Goal: Obtain resource: Obtain resource

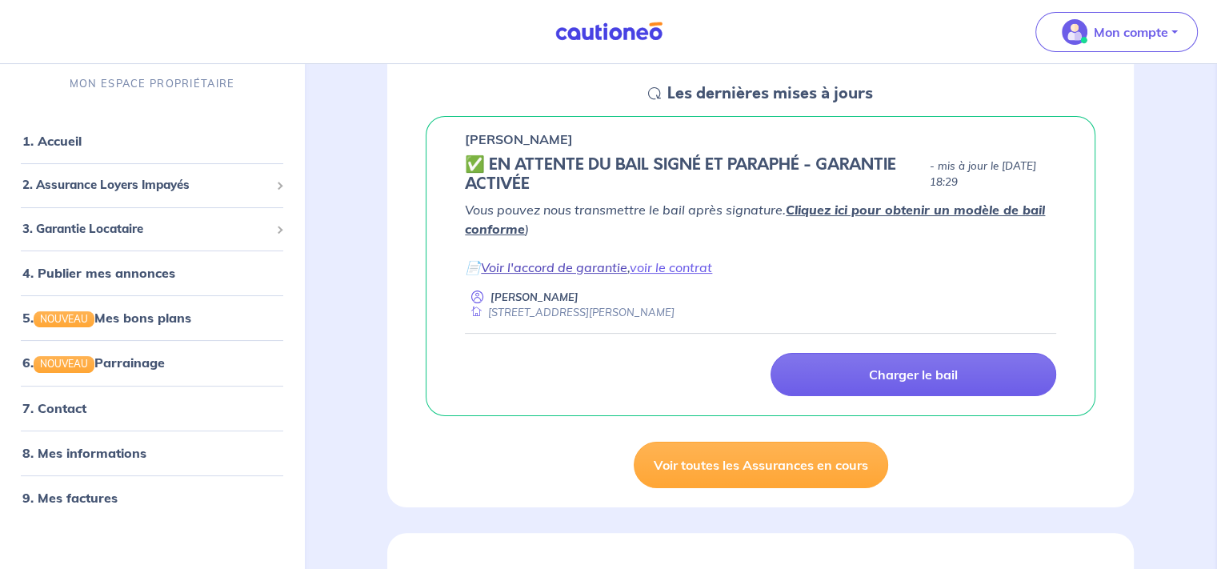
scroll to position [320, 0]
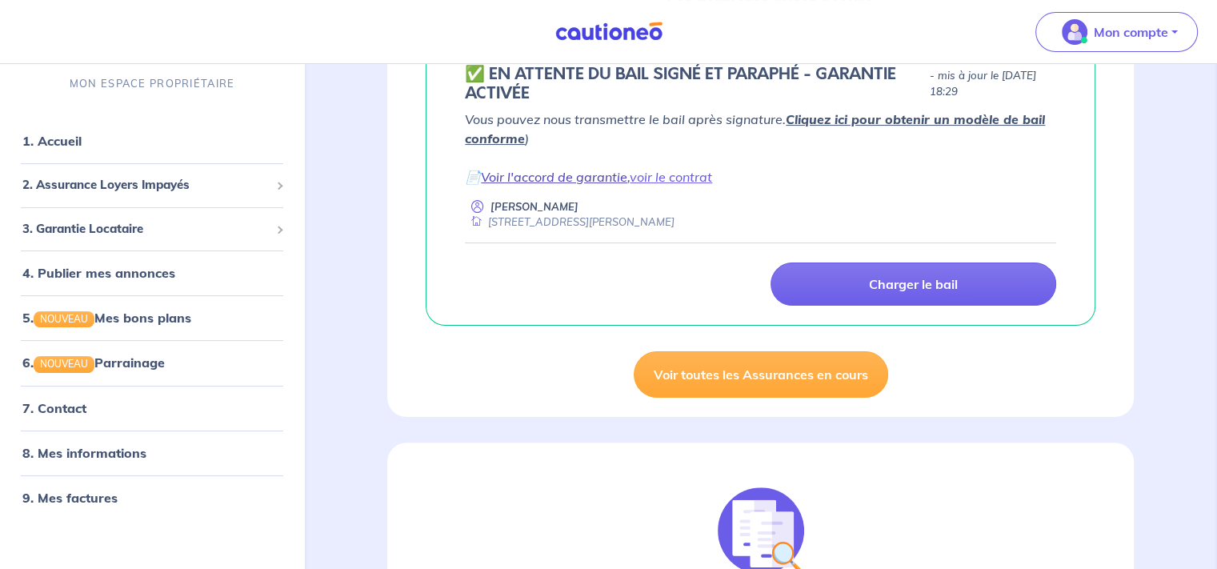
click at [528, 175] on link "Voir l'accord de garantie" at bounding box center [554, 177] width 146 height 16
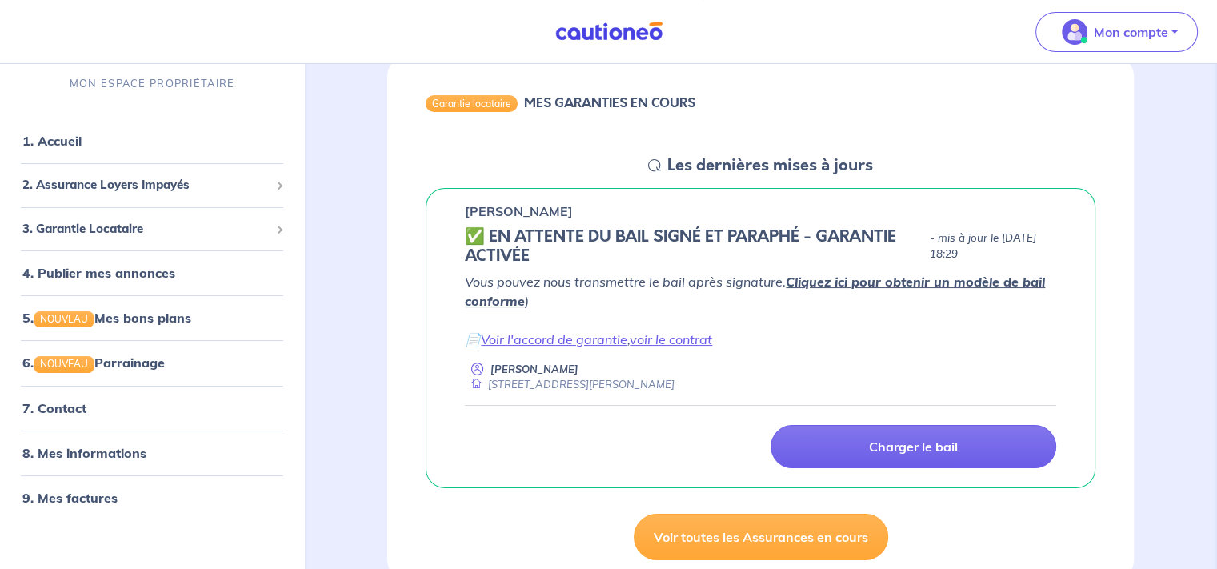
scroll to position [160, 0]
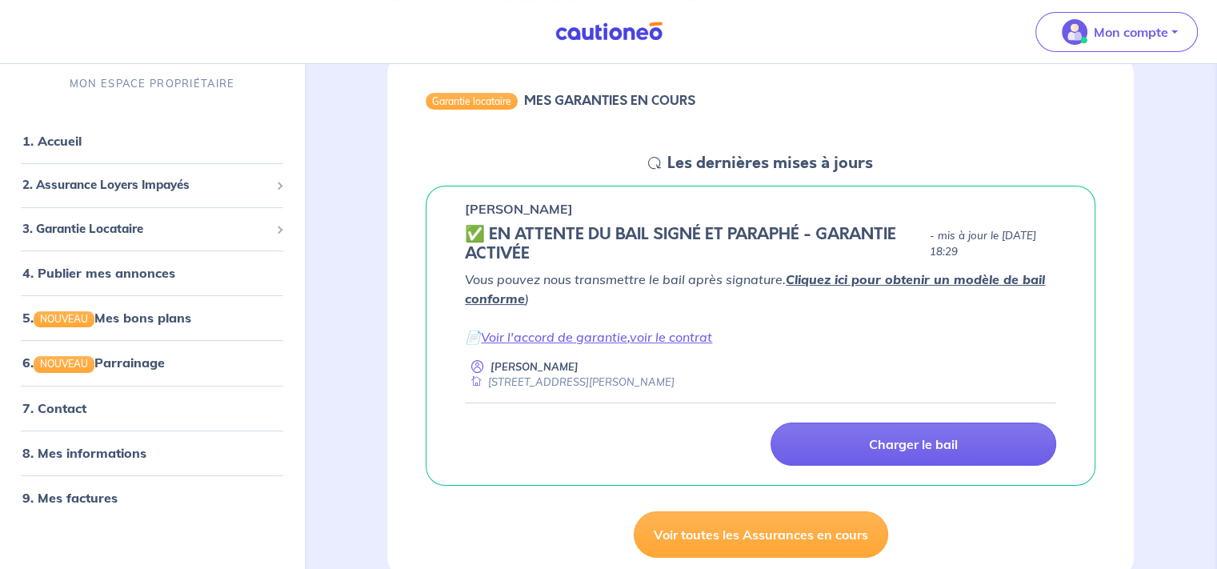
click at [842, 282] on link "Cliquez ici pour obtenir un modèle de bail conforme" at bounding box center [755, 288] width 580 height 35
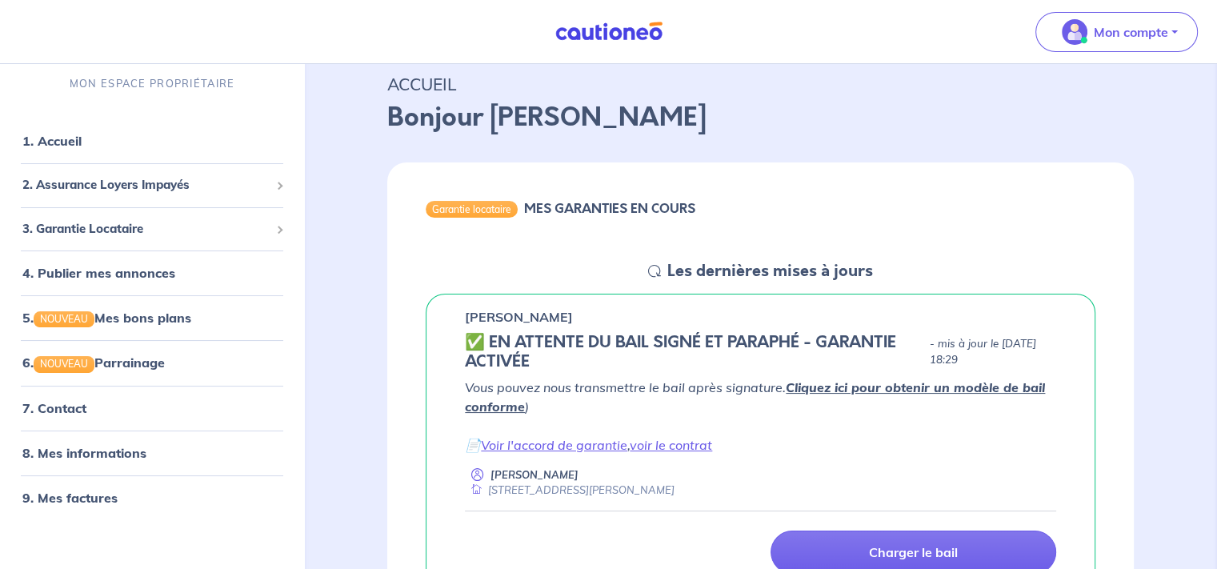
scroll to position [80, 0]
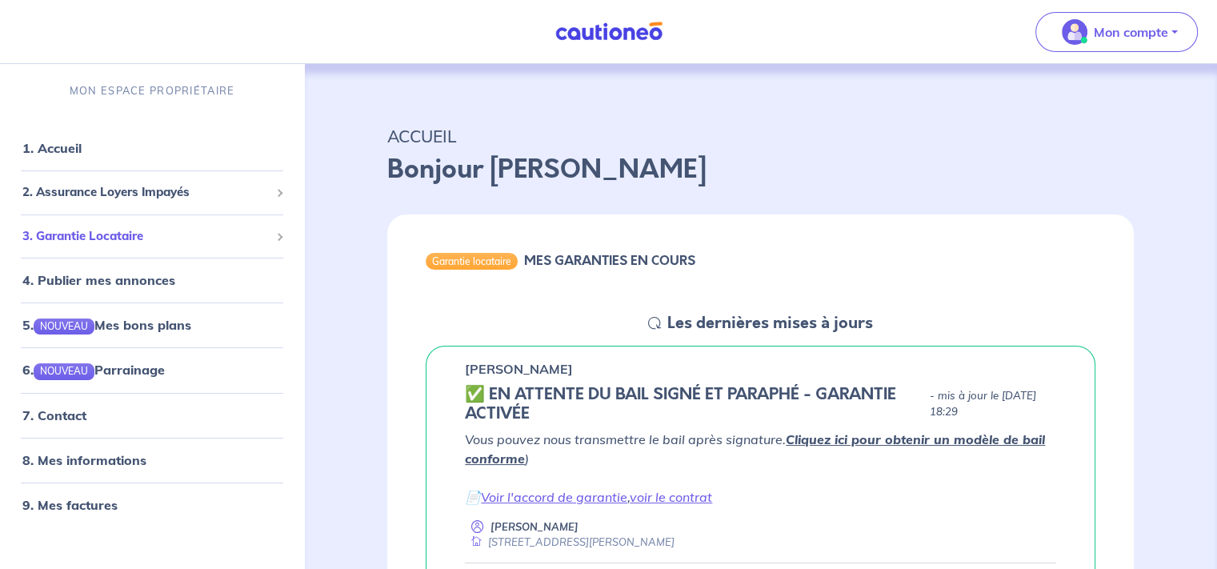
click at [113, 223] on div "3. Garantie Locataire" at bounding box center [151, 236] width 291 height 31
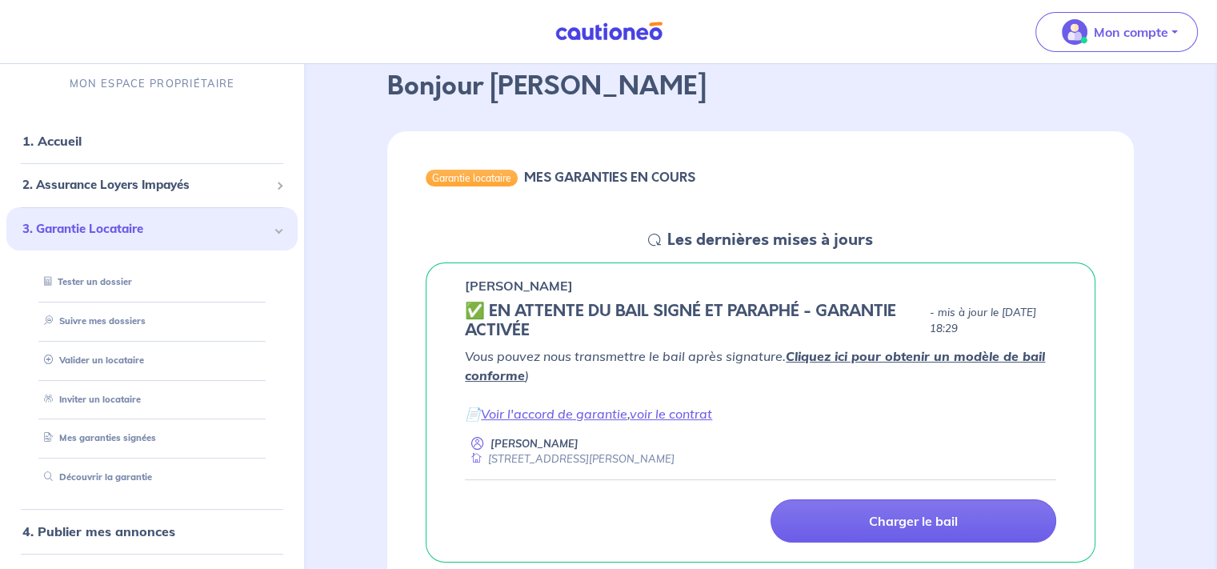
scroll to position [240, 0]
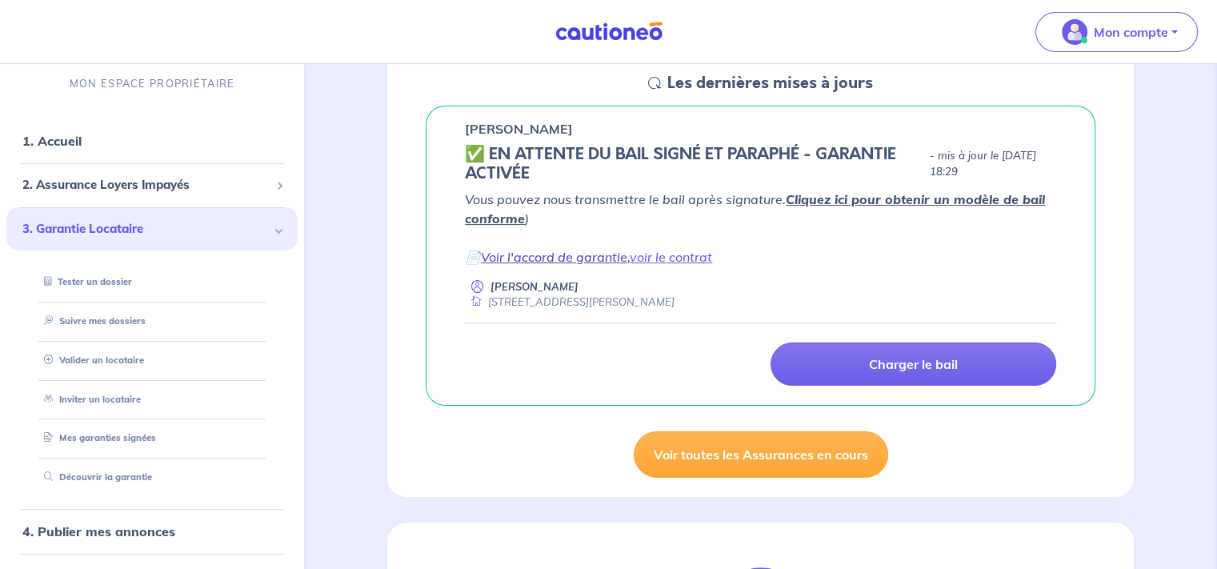
click at [589, 259] on link "Voir l'accord de garantie" at bounding box center [554, 257] width 146 height 16
click at [563, 258] on link "Voir l'accord de garantie" at bounding box center [554, 257] width 146 height 16
click at [699, 262] on link "voir le contrat" at bounding box center [671, 257] width 82 height 16
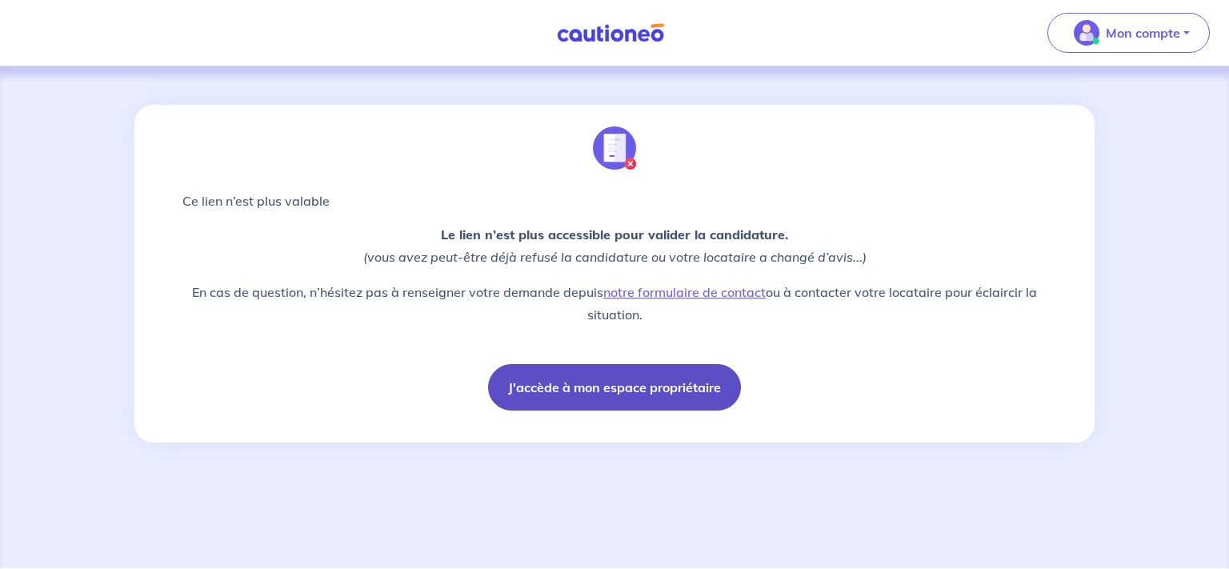
click at [631, 381] on button "J'accède à mon espace propriétaire" at bounding box center [614, 387] width 253 height 46
